Goal: Information Seeking & Learning: Learn about a topic

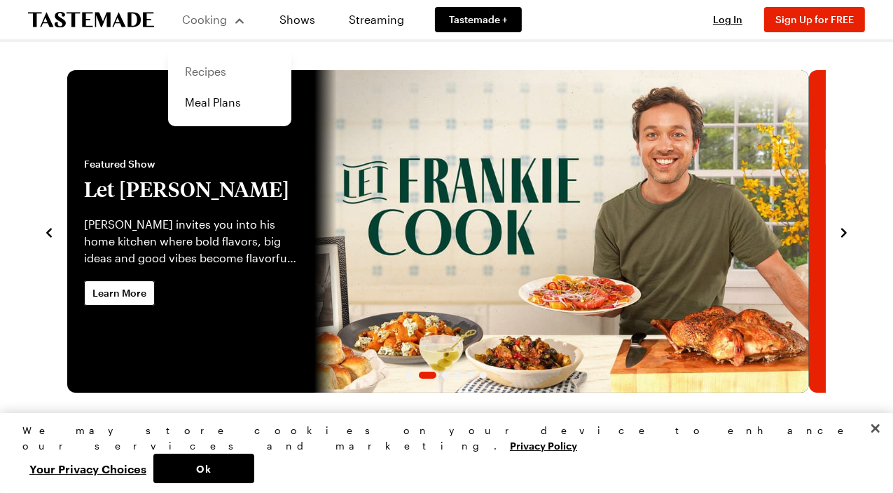
click at [208, 72] on link "Recipes" at bounding box center [230, 71] width 106 height 31
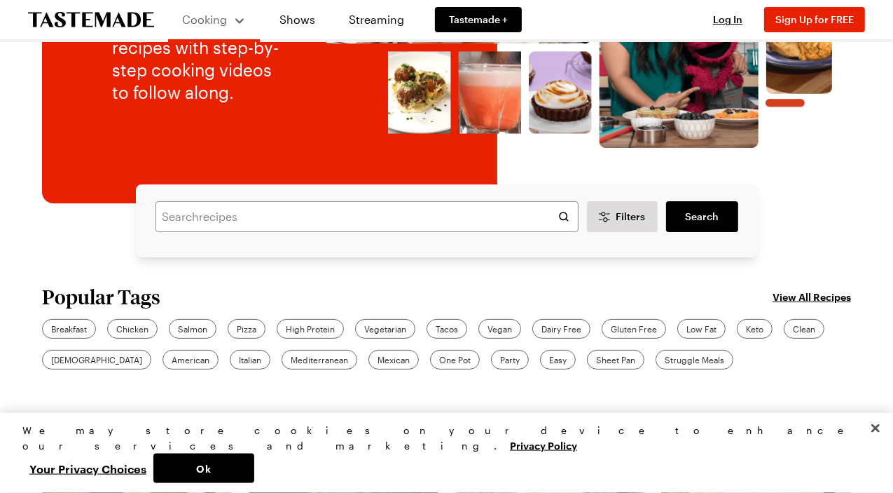
scroll to position [252, 0]
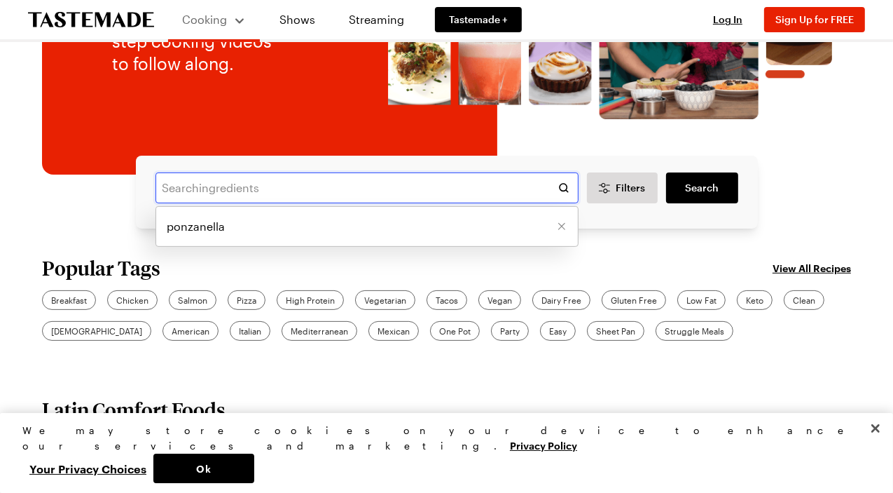
click at [386, 198] on input "text" at bounding box center [367, 187] width 423 height 31
type input "onions"
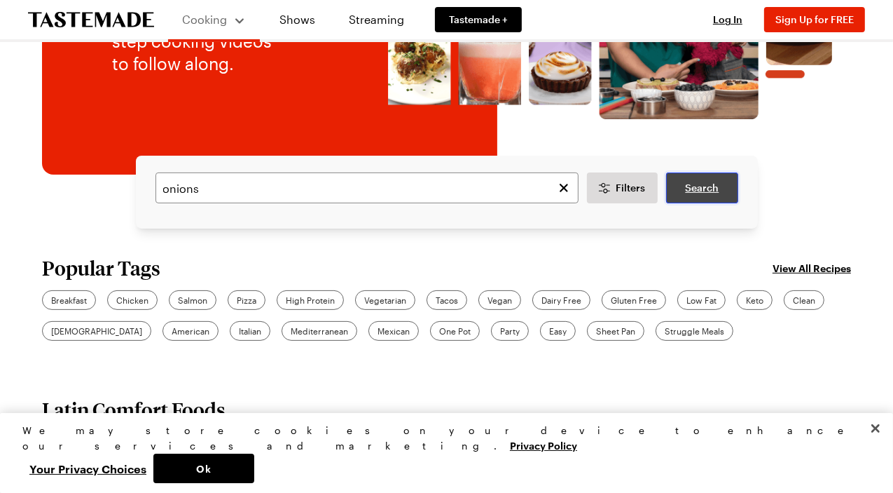
click at [699, 191] on link "Search" at bounding box center [701, 187] width 71 height 31
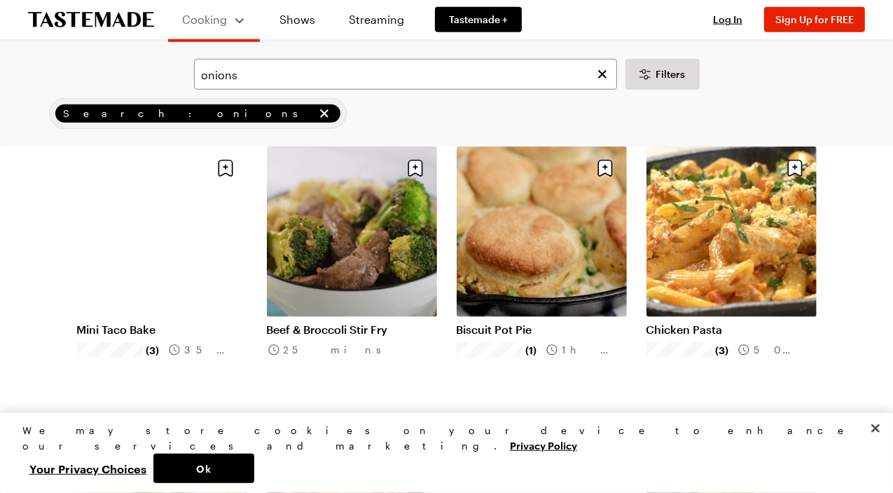
scroll to position [1261, 0]
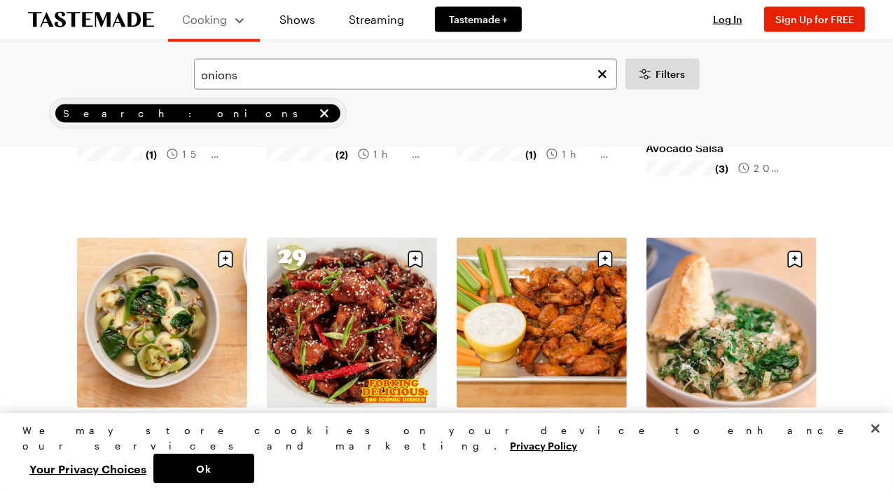
scroll to position [1681, 0]
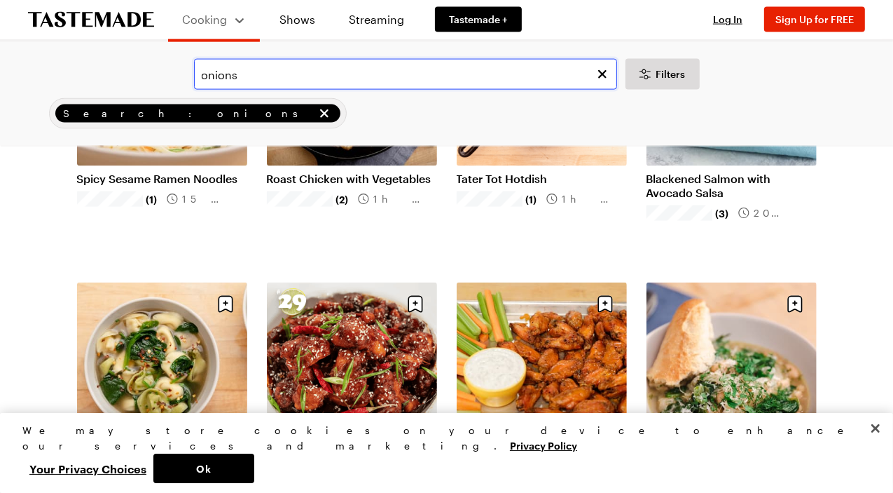
click at [273, 77] on input "onions" at bounding box center [405, 74] width 423 height 31
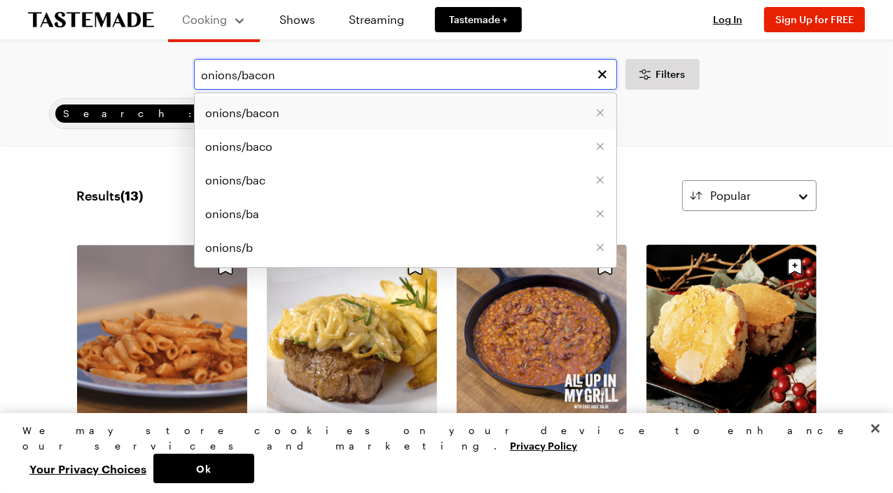
type input "onions/bacon"
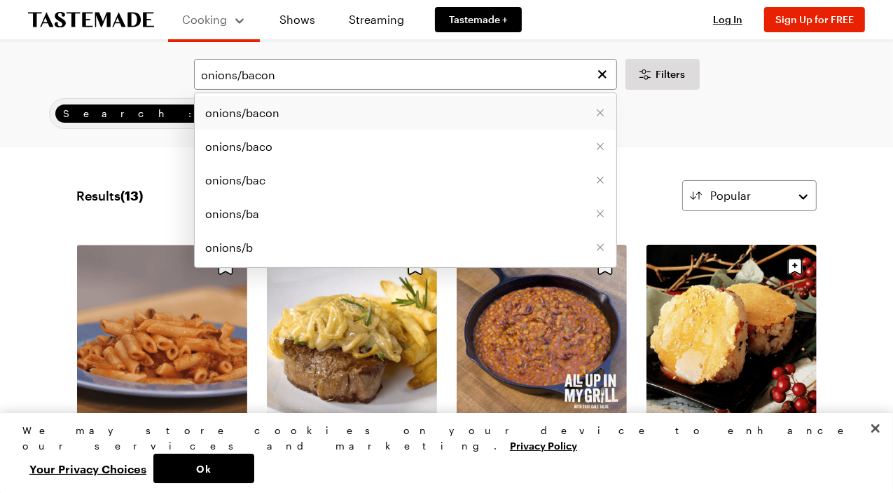
click at [288, 122] on li "onions/bacon" at bounding box center [406, 113] width 422 height 34
click at [475, 76] on input "onions/bacon" at bounding box center [405, 74] width 423 height 31
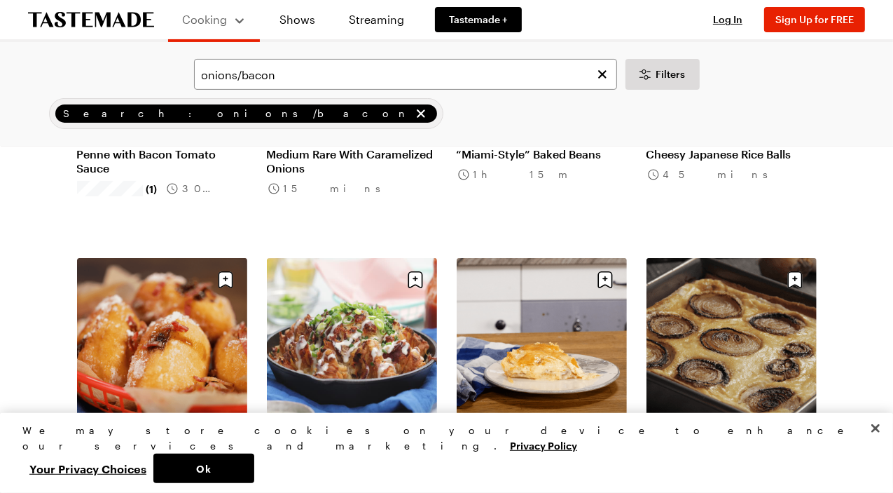
scroll to position [336, 0]
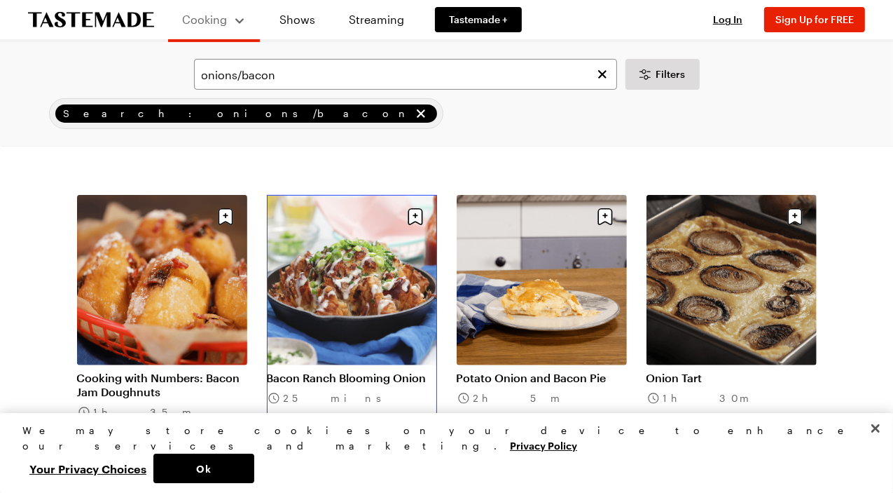
click at [374, 371] on link "Bacon Ranch Blooming Onion" at bounding box center [352, 378] width 170 height 14
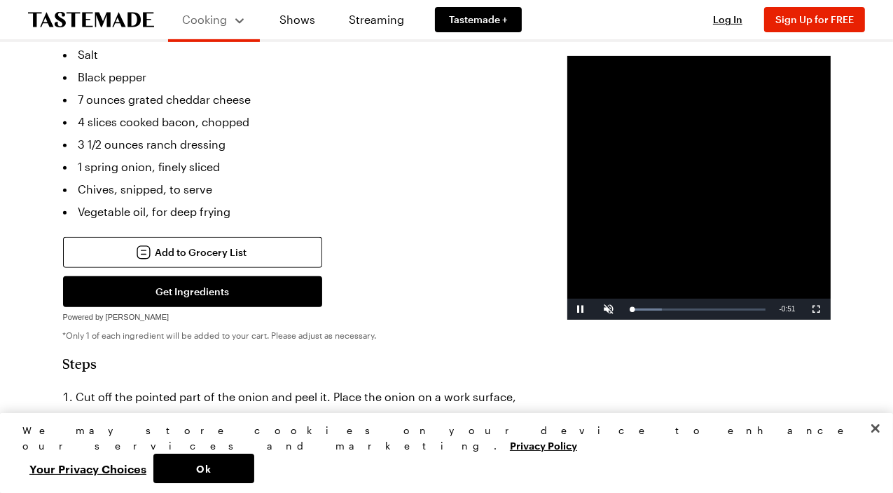
scroll to position [588, 0]
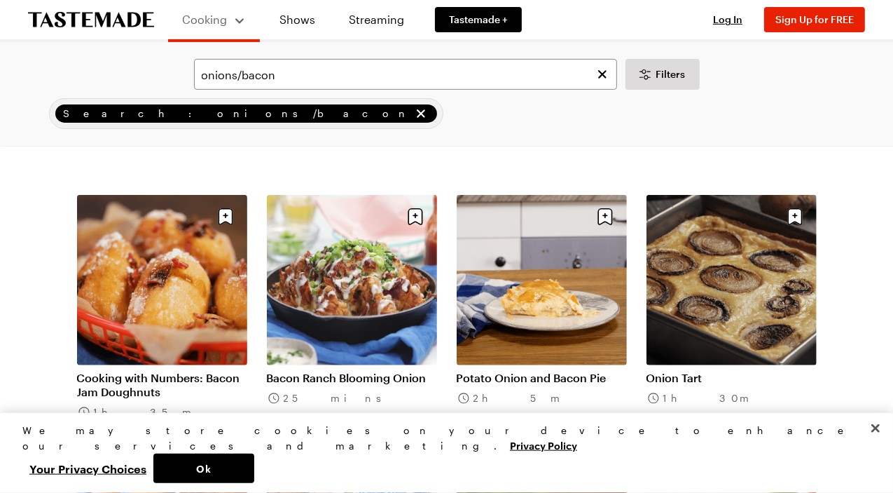
scroll to position [252, 0]
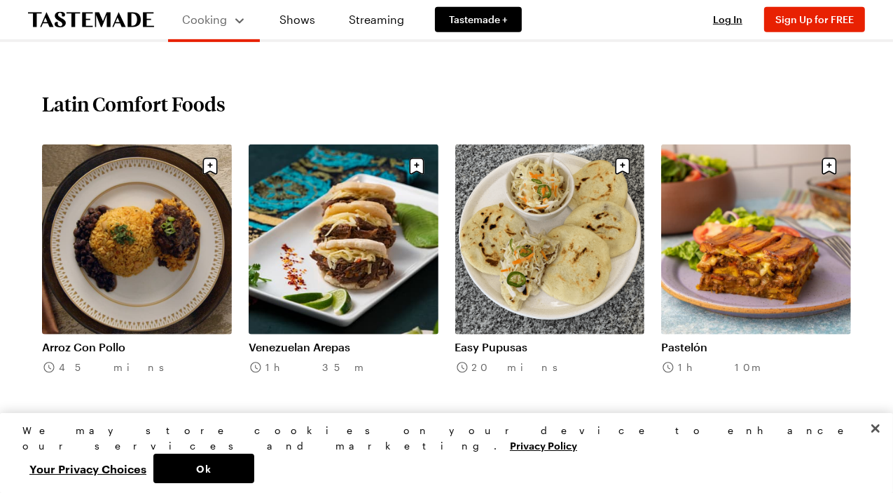
scroll to position [420, 0]
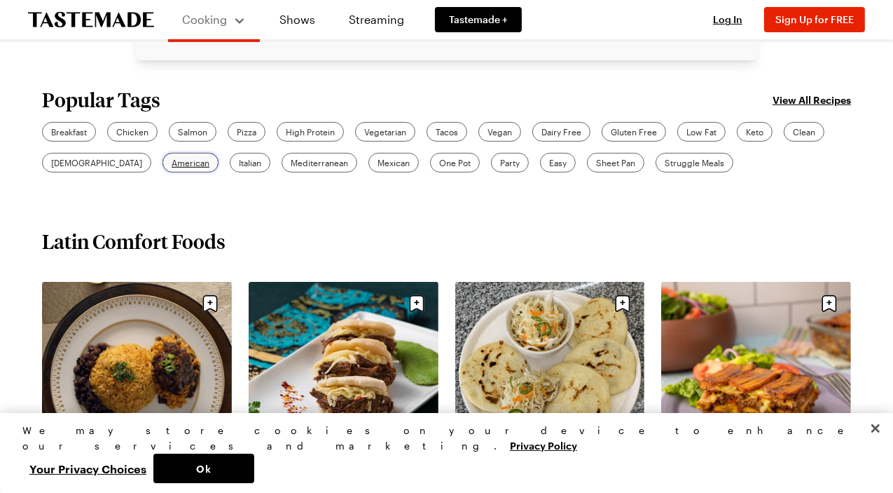
click at [209, 169] on span "American" at bounding box center [191, 162] width 38 height 13
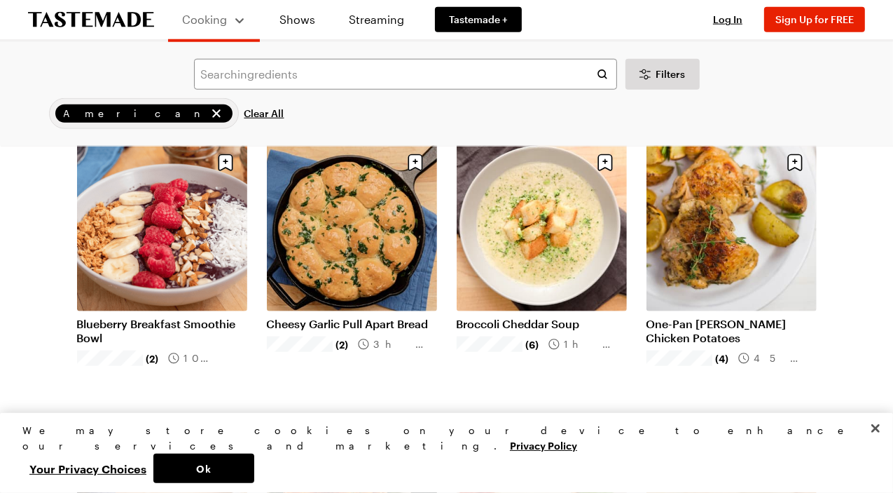
scroll to position [1261, 0]
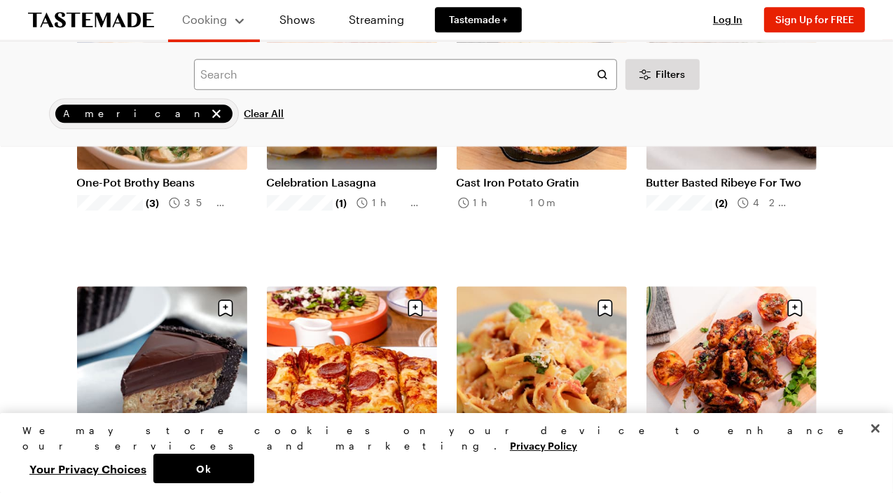
scroll to position [3195, 0]
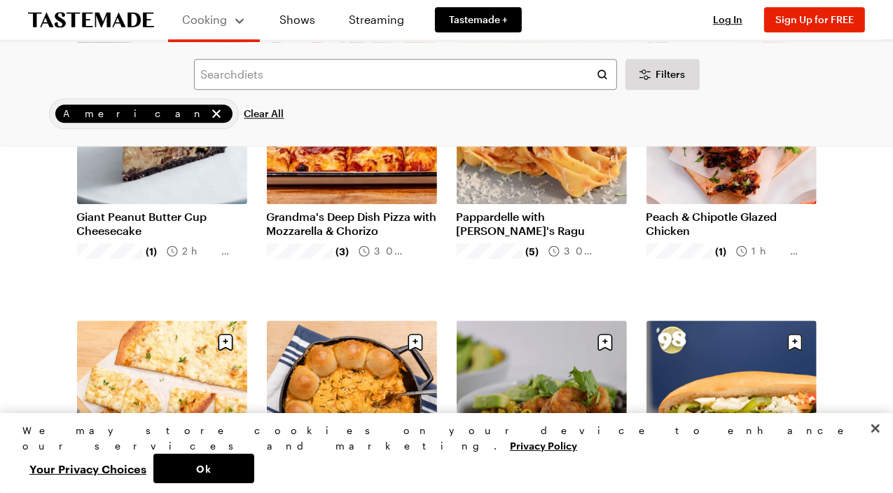
scroll to position [3447, 0]
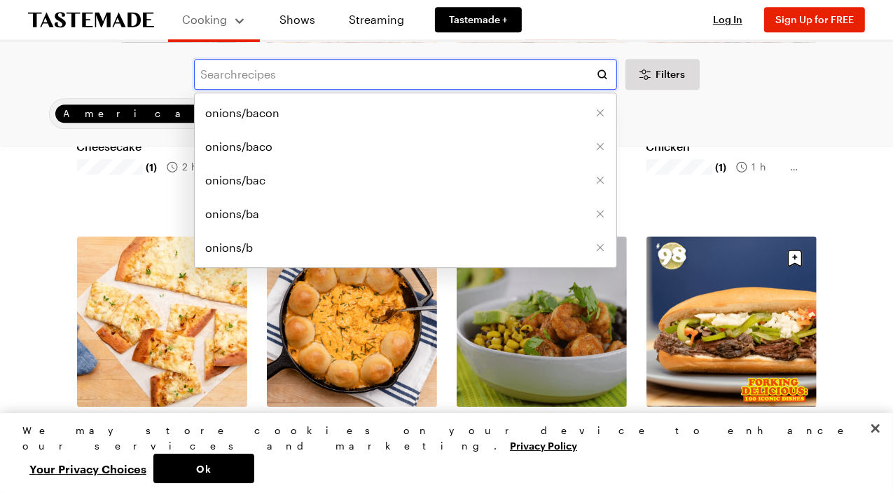
click at [377, 74] on input "text" at bounding box center [405, 74] width 423 height 31
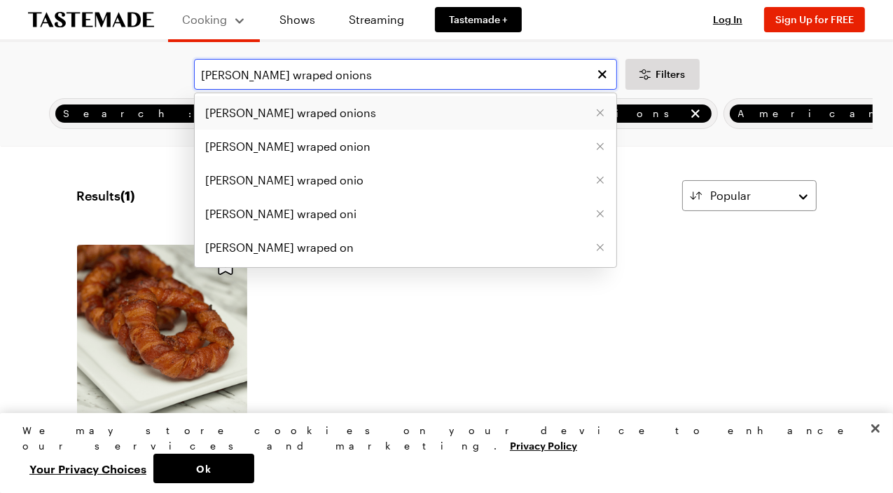
type input "[PERSON_NAME] wraped onions"
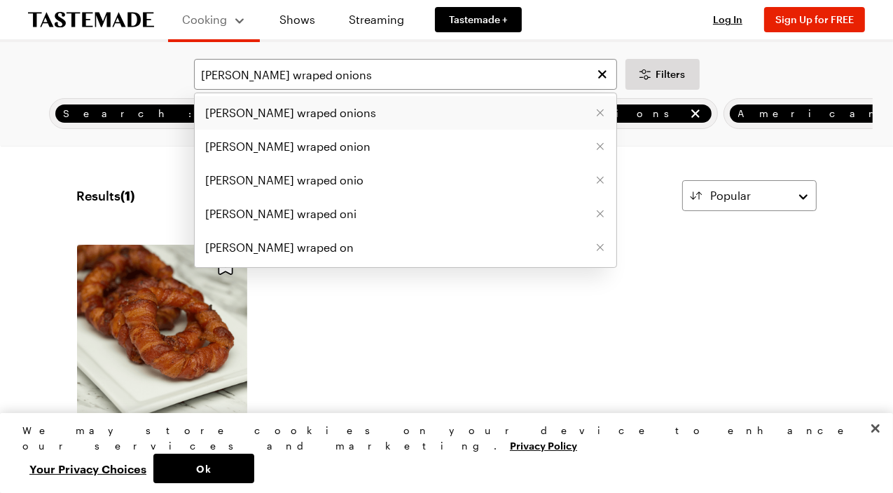
click at [343, 122] on li "[PERSON_NAME] wraped onions" at bounding box center [406, 113] width 422 height 34
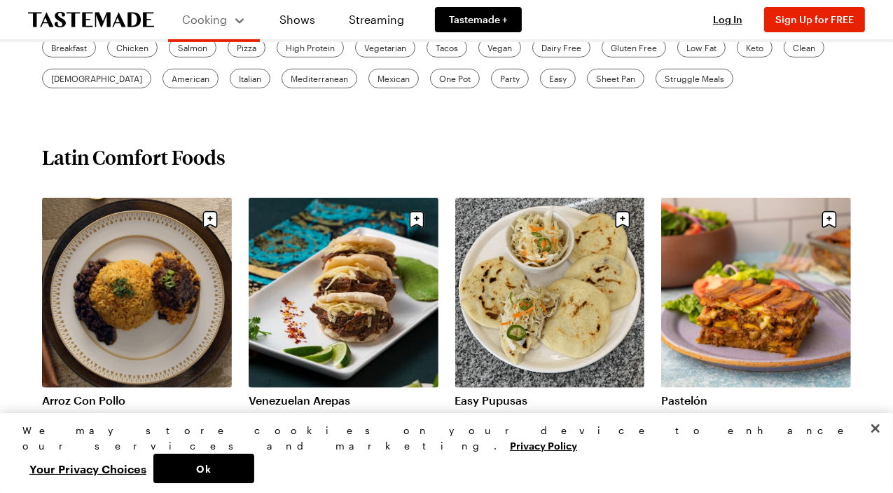
scroll to position [420, 0]
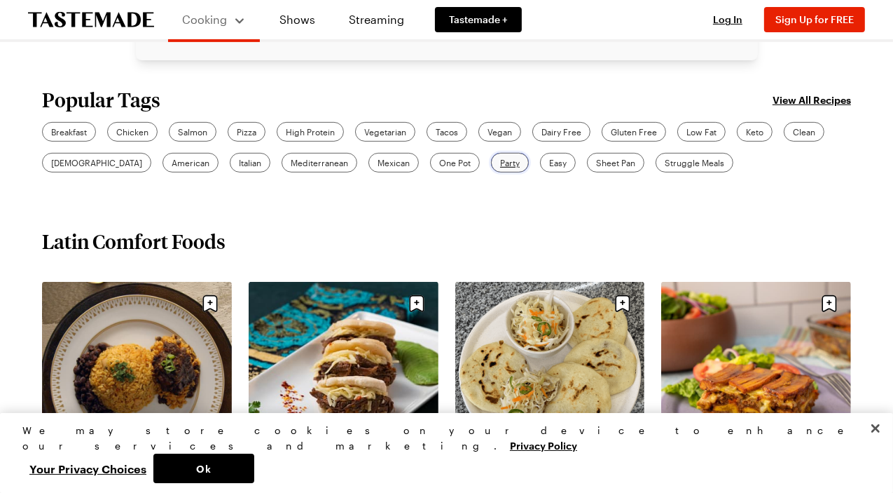
click at [520, 169] on span "Party" at bounding box center [510, 162] width 20 height 13
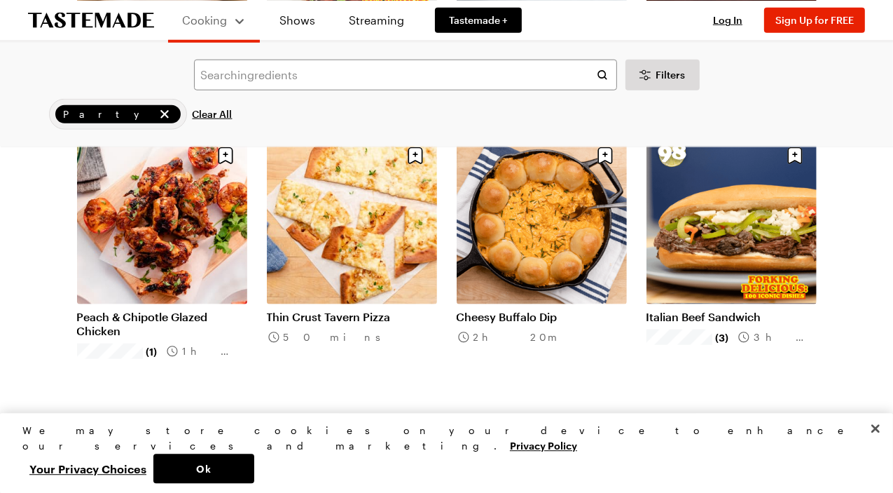
scroll to position [1261, 0]
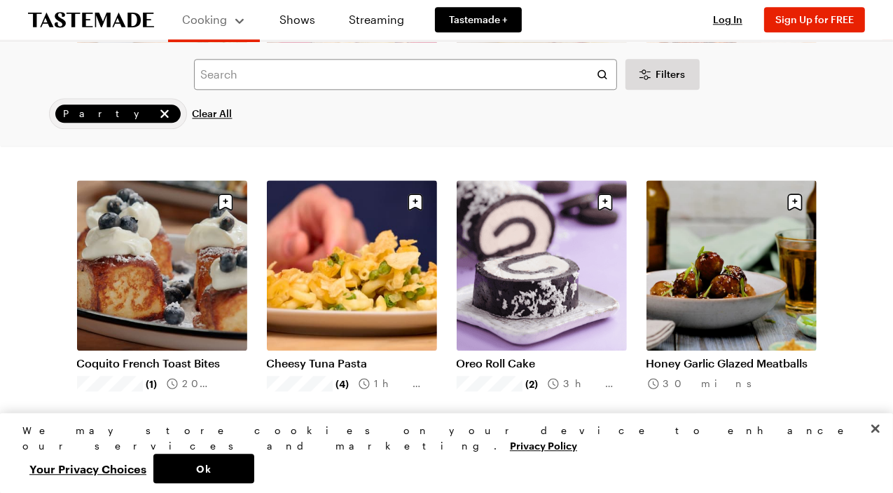
scroll to position [2942, 0]
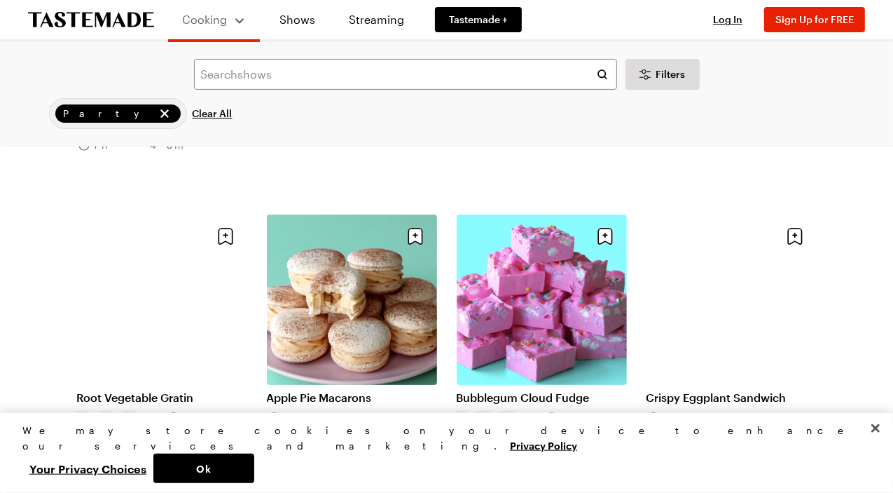
scroll to position [4624, 0]
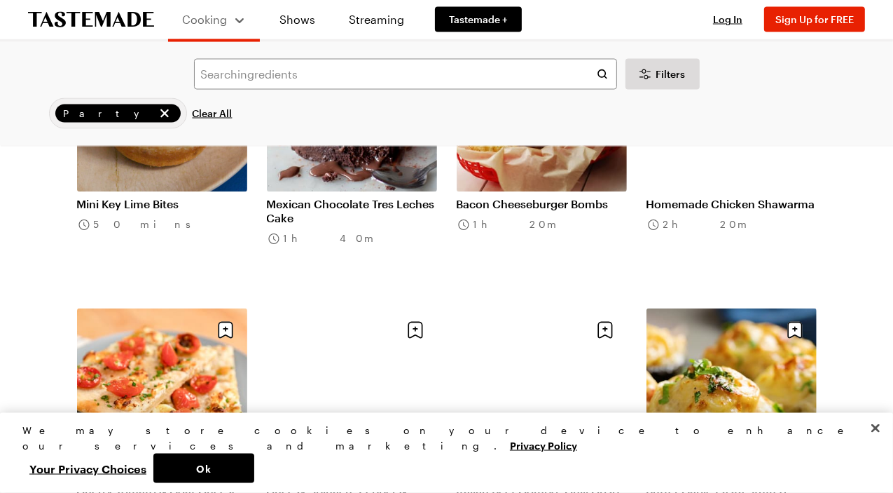
scroll to position [6557, 0]
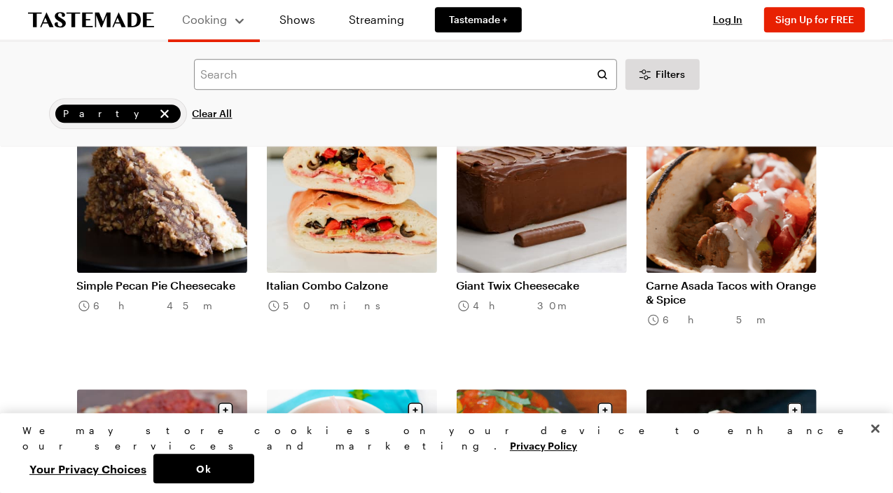
scroll to position [7987, 0]
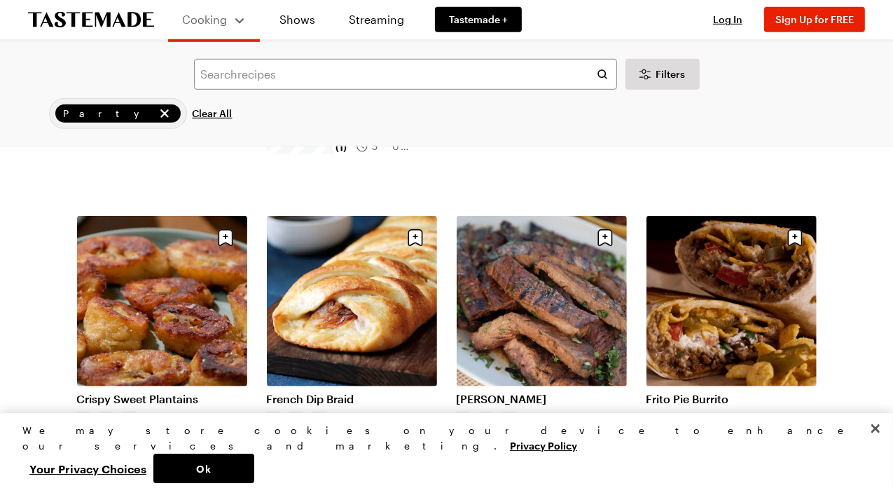
scroll to position [9752, 0]
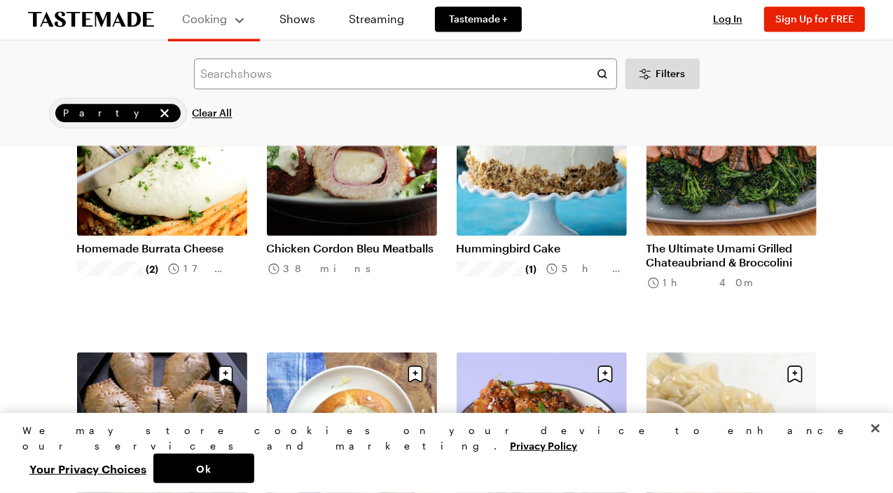
scroll to position [11686, 0]
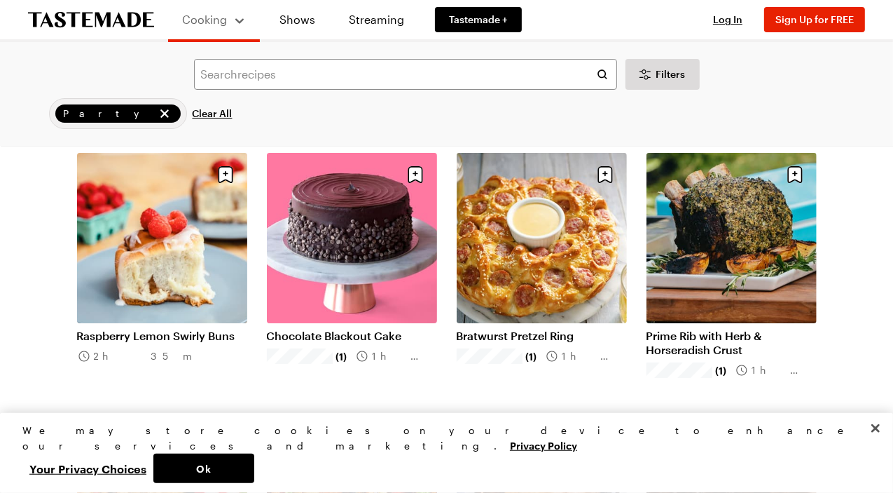
scroll to position [13283, 0]
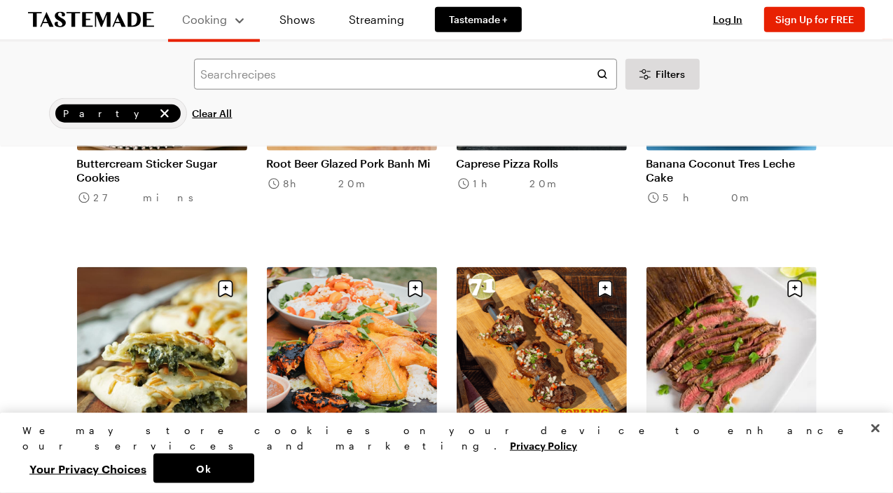
scroll to position [14880, 0]
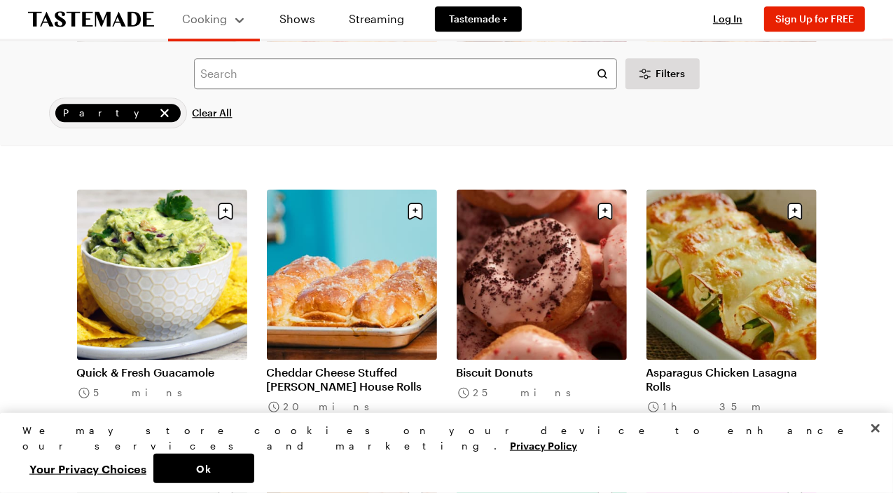
scroll to position [16646, 0]
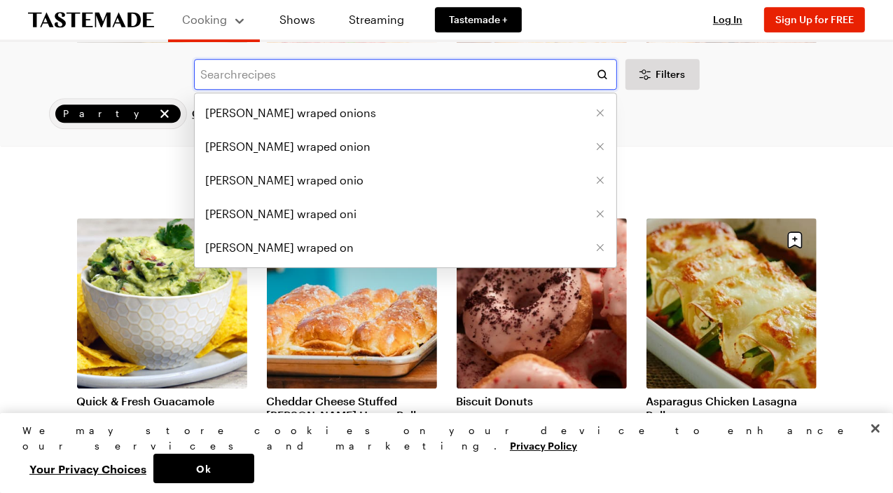
click at [346, 89] on input "text" at bounding box center [405, 74] width 423 height 31
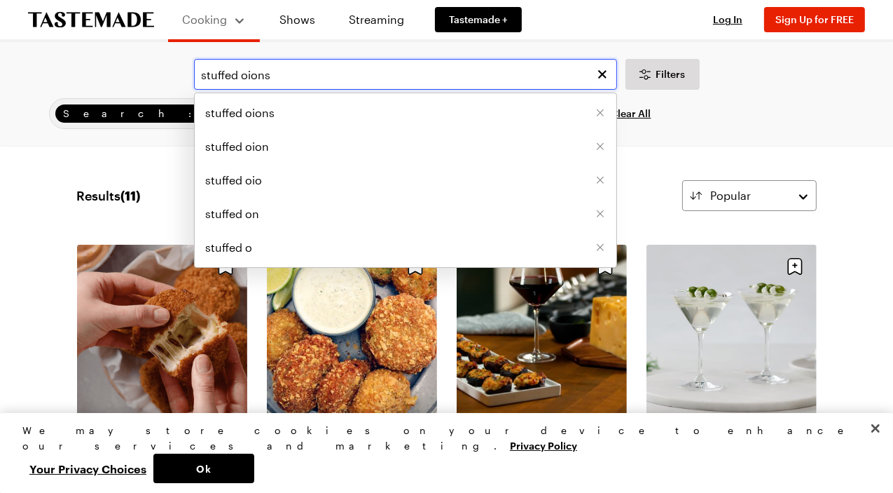
click at [441, 88] on input "stuffed oions" at bounding box center [405, 74] width 423 height 31
type input "stuffed oions"
click at [431, 123] on li "stuffed oions" at bounding box center [406, 113] width 422 height 34
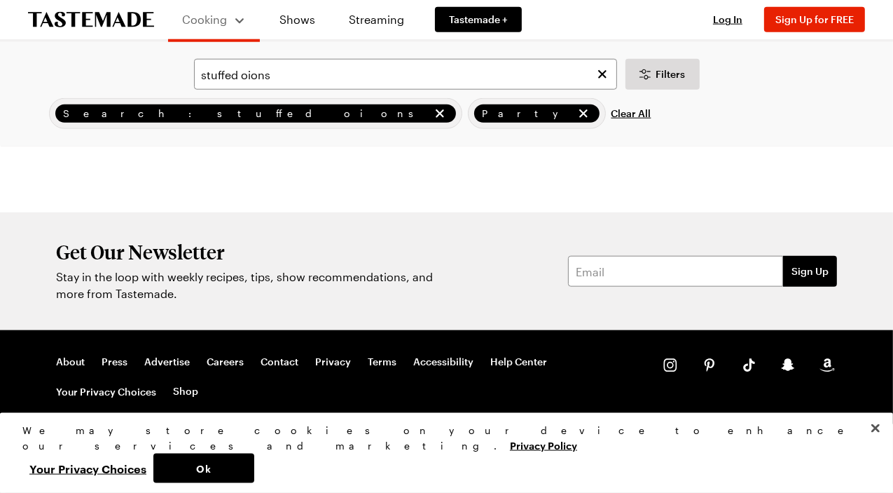
scroll to position [1240, 0]
